Goal: Find specific page/section: Find specific page/section

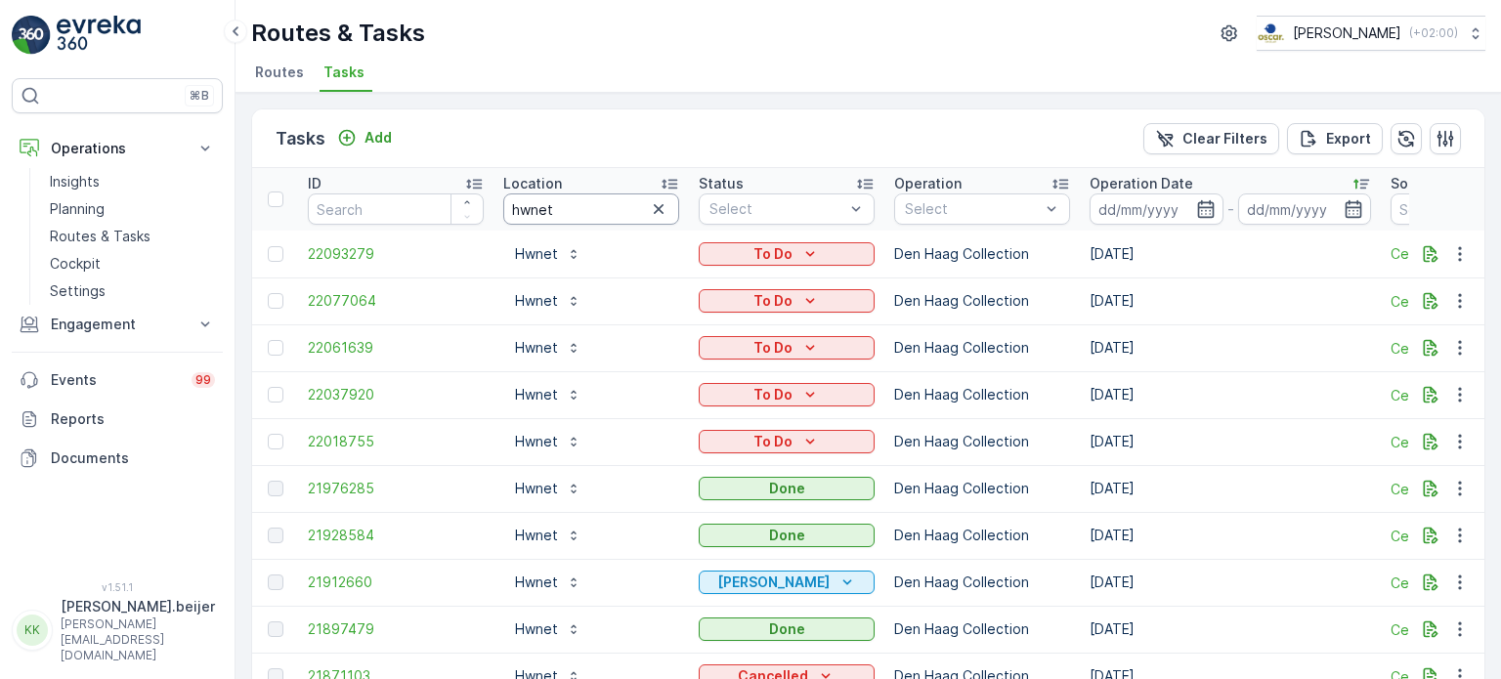
click at [529, 209] on input "hwnet" at bounding box center [591, 208] width 176 height 31
type input "zuilen"
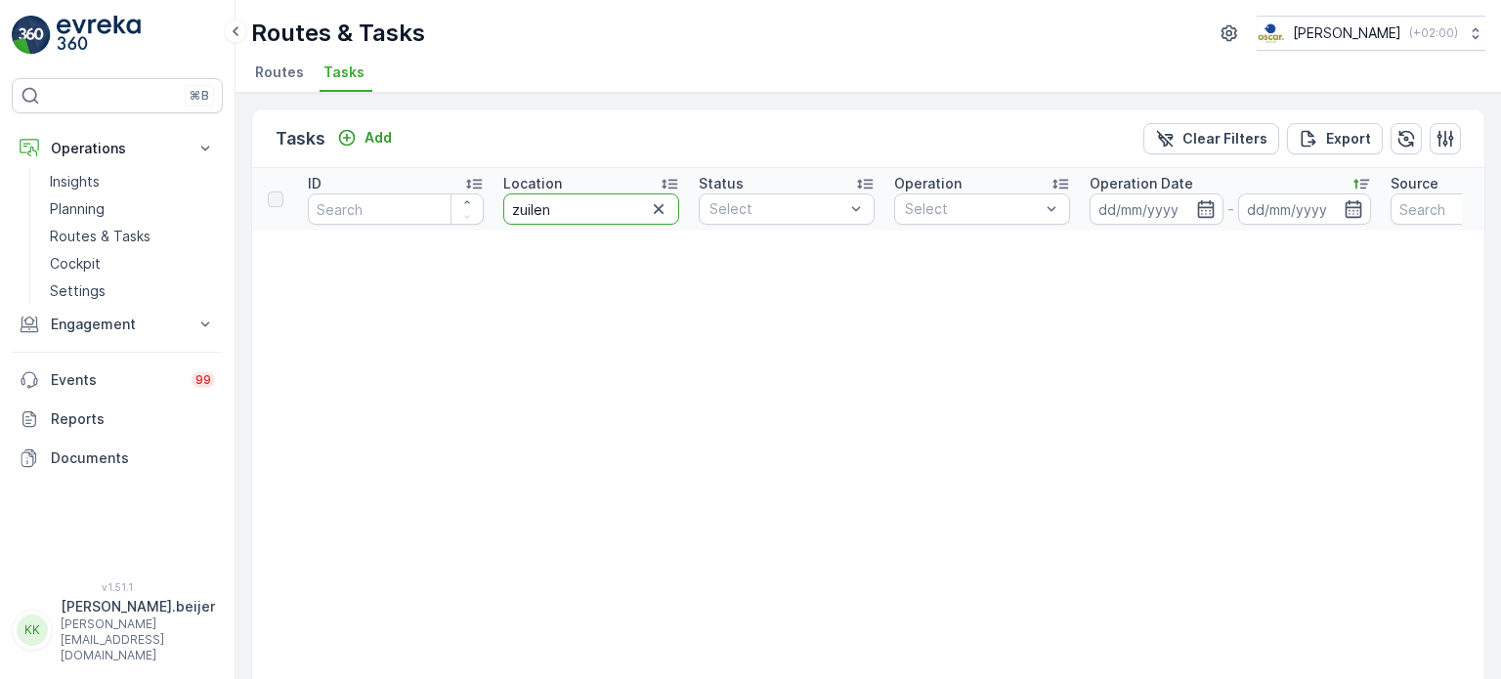
click at [529, 209] on input "zuilen" at bounding box center [591, 208] width 176 height 31
type input "len"
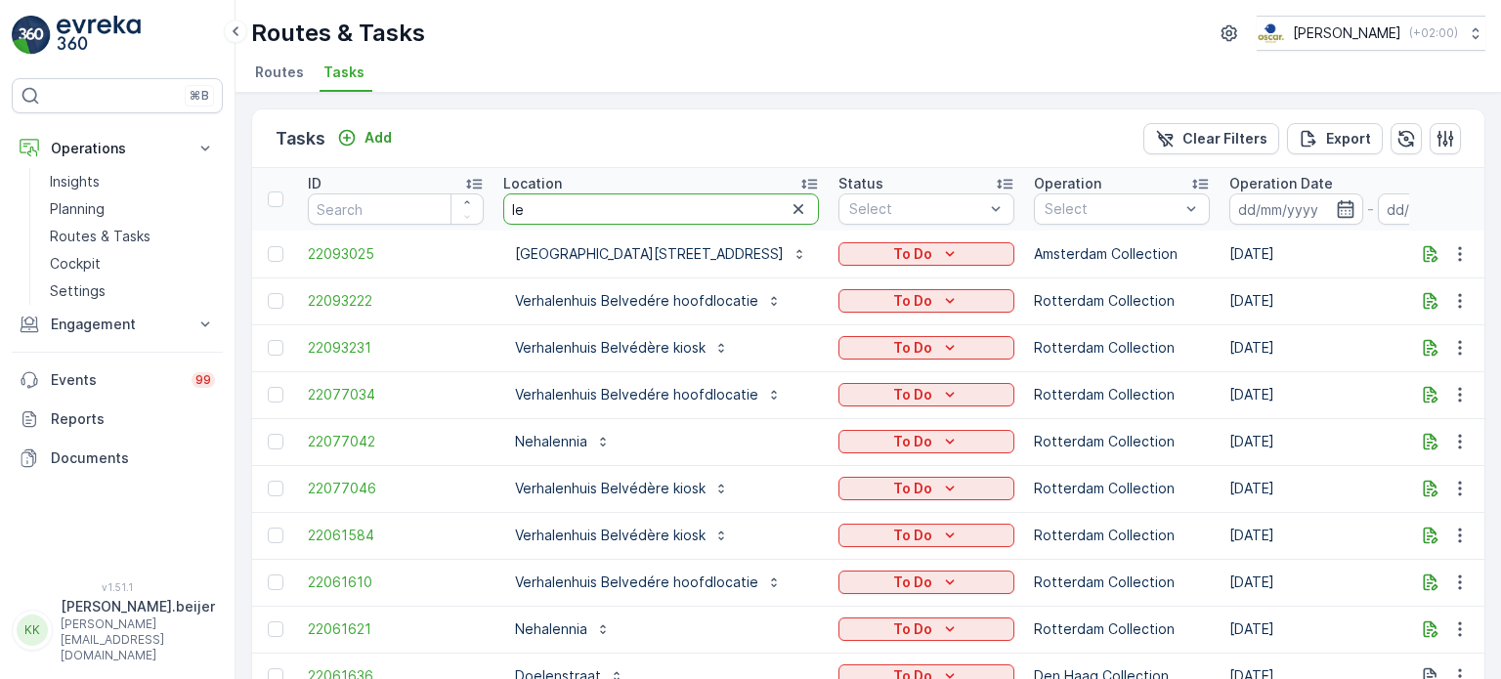
type input "l"
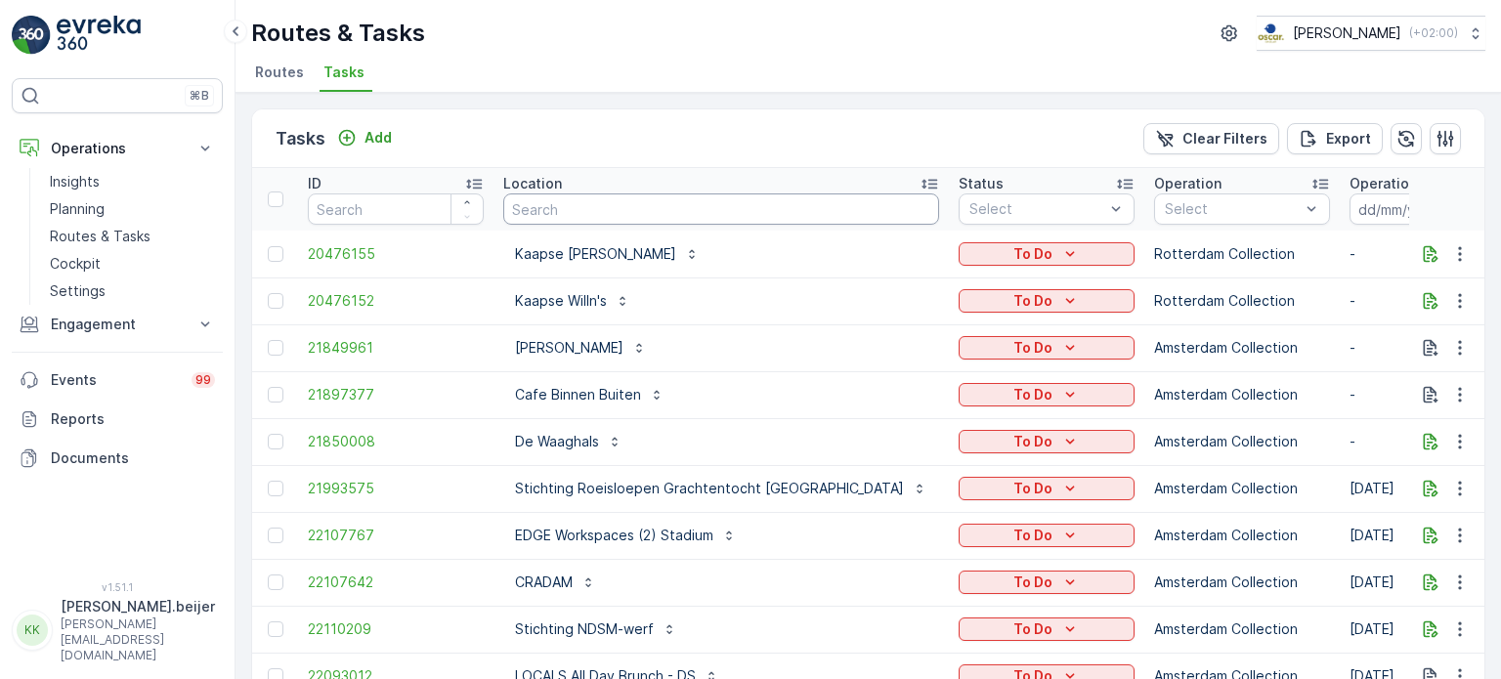
click at [529, 203] on input "text" at bounding box center [721, 208] width 436 height 31
type input "zuy"
